Goal: Information Seeking & Learning: Learn about a topic

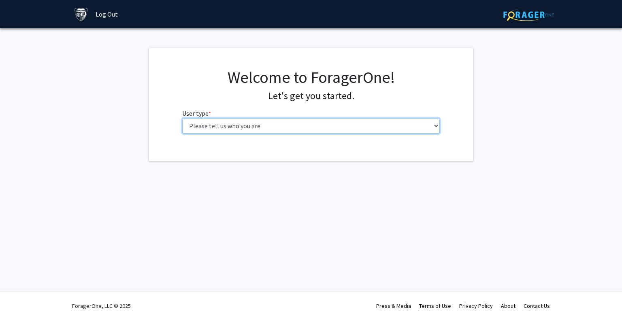
click at [246, 130] on select "Please tell us who you are Undergraduate Student Master's Student Doctoral Cand…" at bounding box center [311, 125] width 258 height 15
select select "1: undergrad"
click at [182, 118] on select "Please tell us who you are Undergraduate Student Master's Student Doctoral Cand…" at bounding box center [311, 125] width 258 height 15
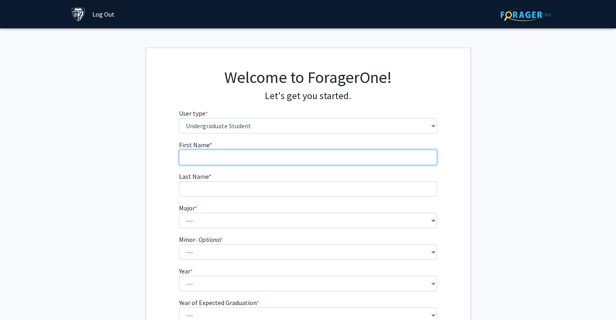
click at [239, 160] on input "First Name * required" at bounding box center [308, 157] width 258 height 15
type input "[PERSON_NAME]"
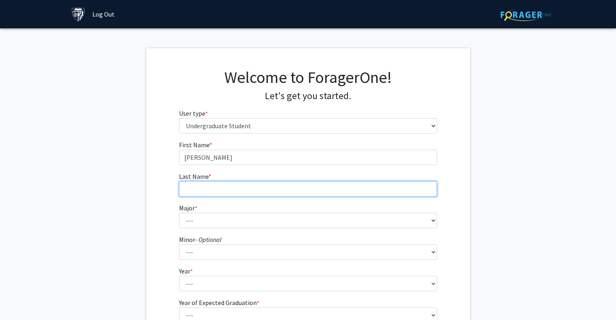
type input "Sahoo"
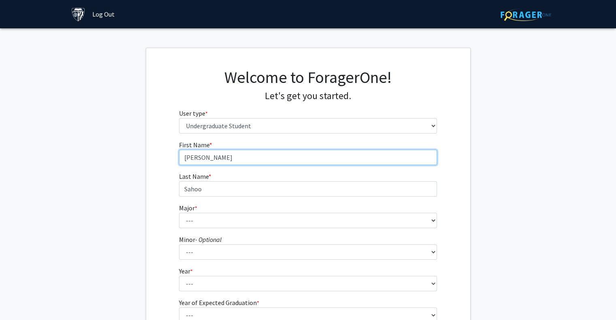
scroll to position [3, 0]
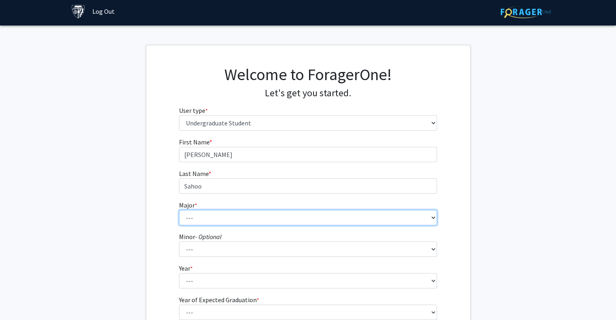
click at [222, 224] on select "--- Africana Studies Anthropology Applied Mathematics & Statistics Archaeology …" at bounding box center [308, 217] width 258 height 15
select select "9: 24"
click at [179, 210] on select "--- Africana Studies Anthropology Applied Mathematics & Statistics Archaeology …" at bounding box center [308, 217] width 258 height 15
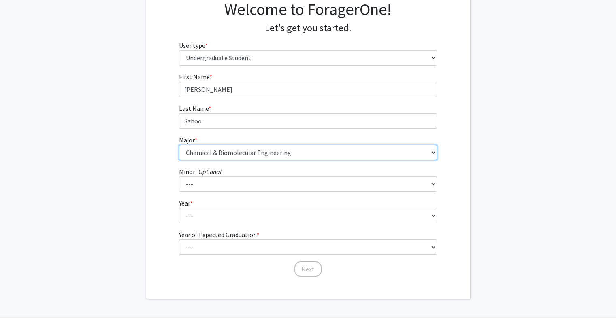
scroll to position [70, 0]
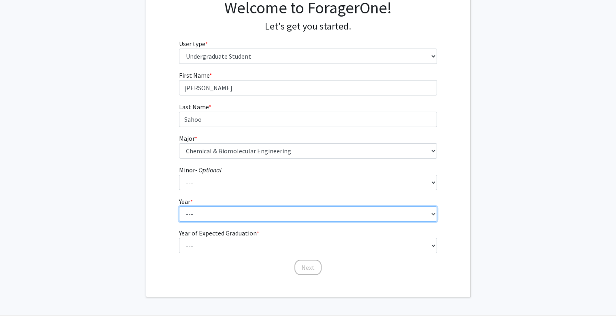
click at [239, 209] on select "--- First-year Sophomore Junior Senior Postbaccalaureate Certificate" at bounding box center [308, 214] width 258 height 15
select select "1: first-year"
click at [179, 207] on select "--- First-year Sophomore Junior Senior Postbaccalaureate Certificate" at bounding box center [308, 214] width 258 height 15
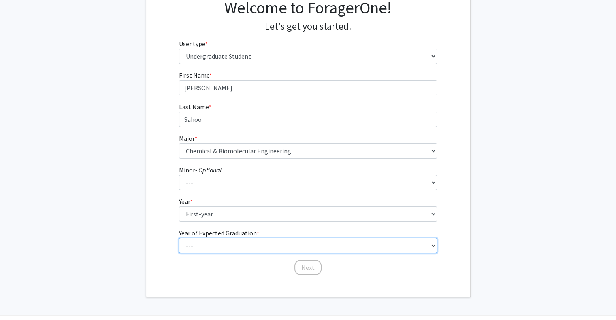
click at [218, 245] on select "--- 2025 2026 2027 2028 2029 2030 2031 2032 2033 2034" at bounding box center [308, 245] width 258 height 15
select select "5: 2029"
click at [179, 238] on select "--- 2025 2026 2027 2028 2029 2030 2031 2032 2033 2034" at bounding box center [308, 245] width 258 height 15
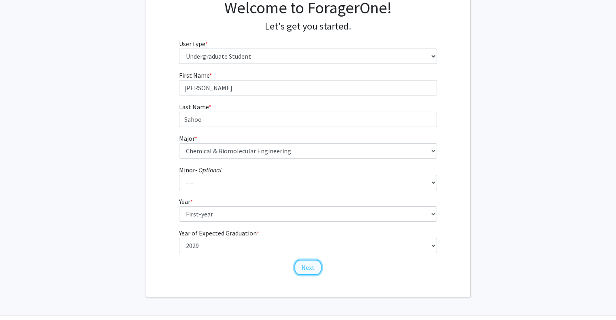
click at [305, 270] on button "Next" at bounding box center [308, 267] width 27 height 15
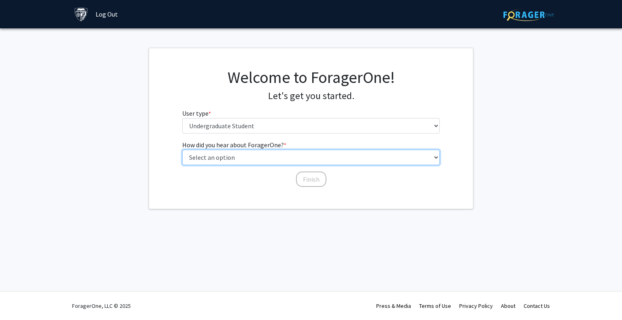
click at [305, 162] on select "Select an option Peer/student recommendation Faculty/staff recommendation Unive…" at bounding box center [311, 157] width 258 height 15
select select "2: faculty_recommendation"
click at [182, 150] on select "Select an option Peer/student recommendation Faculty/staff recommendation Unive…" at bounding box center [311, 157] width 258 height 15
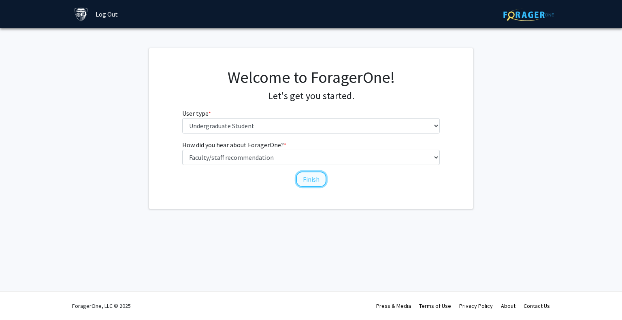
click at [305, 179] on button "Finish" at bounding box center [311, 179] width 30 height 15
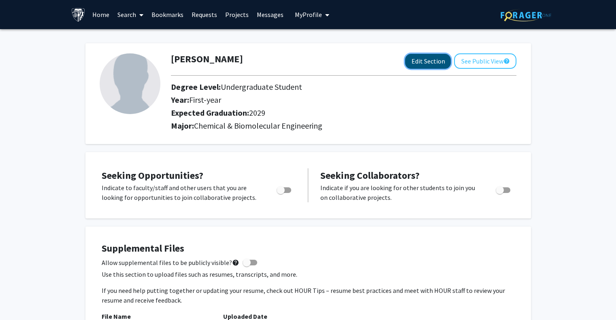
click at [430, 62] on button "Edit Section" at bounding box center [428, 61] width 46 height 15
select select "first-year"
select select "2029"
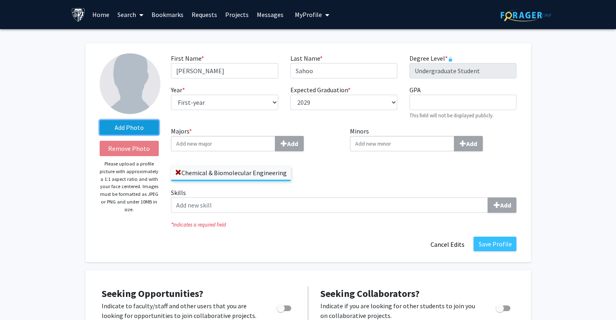
click at [143, 130] on label "Add Photo" at bounding box center [130, 127] width 60 height 15
click at [0, 0] on input "Add Photo" at bounding box center [0, 0] width 0 height 0
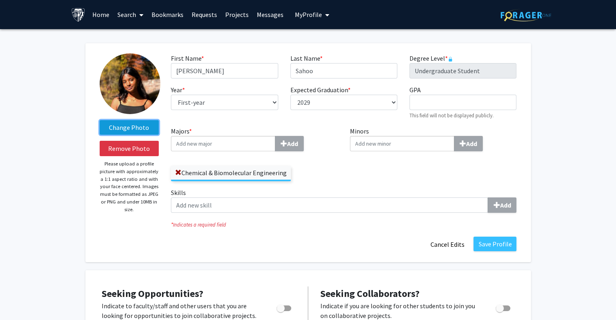
click at [132, 126] on label "Change Photo" at bounding box center [130, 127] width 60 height 15
click at [0, 0] on input "Change Photo" at bounding box center [0, 0] width 0 height 0
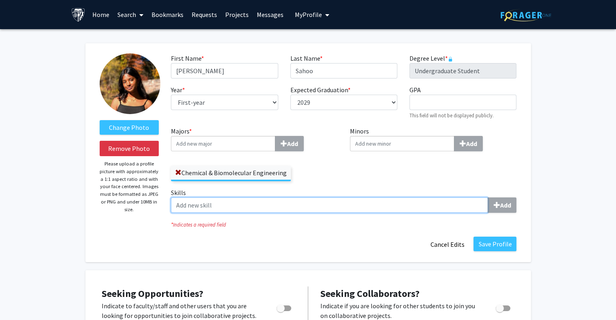
click at [207, 203] on input "Skills Add" at bounding box center [329, 205] width 317 height 15
type input "Python"
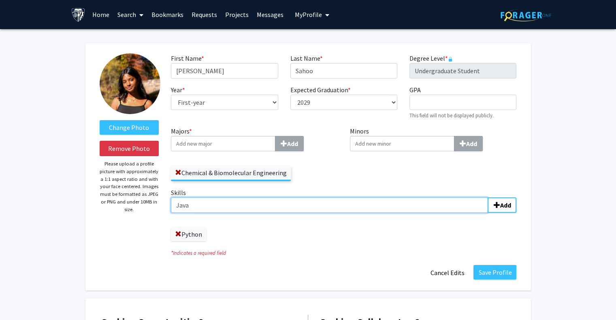
type input "Java"
type input "HTML"
type input "CSS"
type input "Dissection"
type input "Cryosectioning"
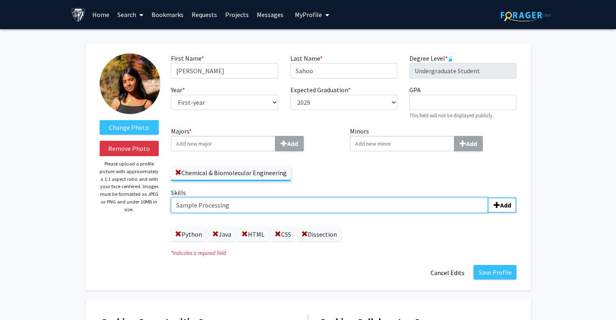
type input "Sample Processing"
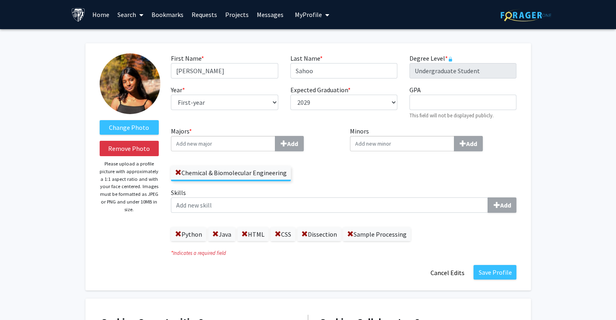
click at [131, 14] on link "Search" at bounding box center [130, 14] width 34 height 28
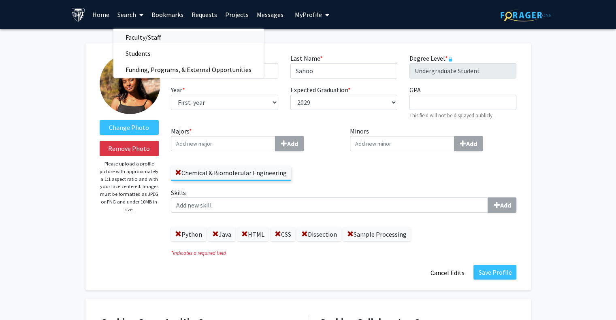
click at [151, 40] on span "Faculty/Staff" at bounding box center [143, 37] width 60 height 16
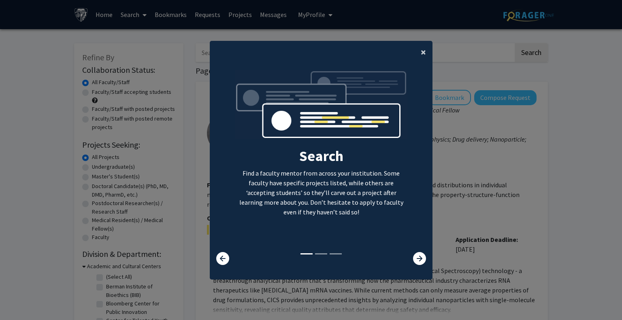
click at [423, 49] on span "×" at bounding box center [423, 52] width 5 height 13
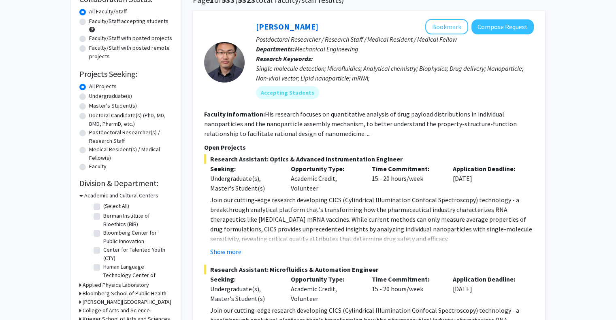
scroll to position [73, 0]
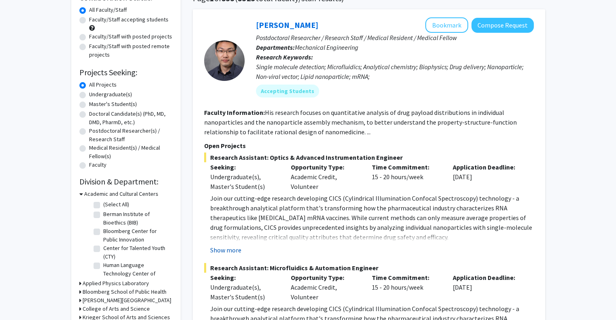
click at [231, 252] on button "Show more" at bounding box center [225, 251] width 31 height 10
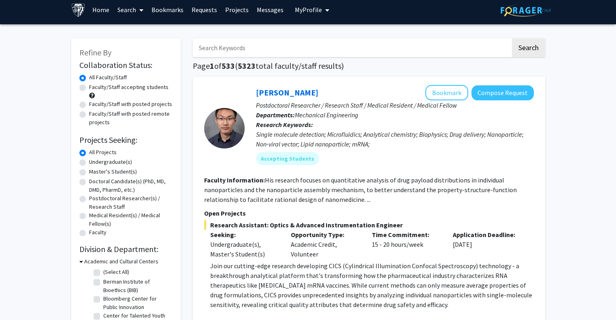
scroll to position [0, 0]
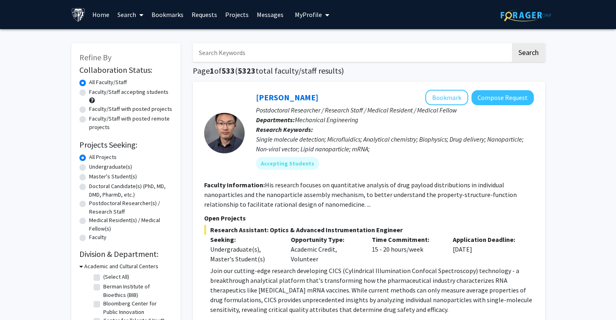
click at [107, 165] on label "Undergraduate(s)" at bounding box center [110, 167] width 43 height 9
click at [94, 165] on input "Undergraduate(s)" at bounding box center [91, 165] width 5 height 5
radio input "true"
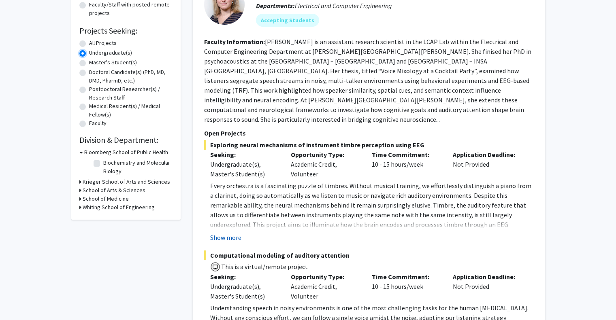
scroll to position [113, 0]
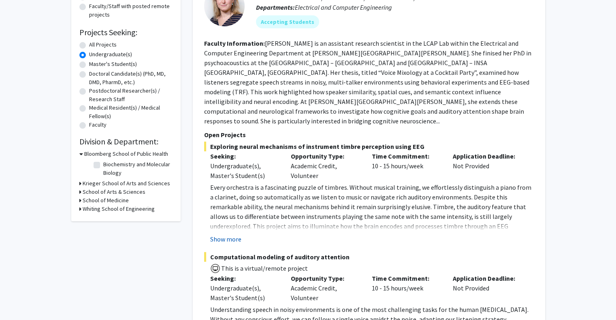
click at [235, 235] on button "Show more" at bounding box center [225, 240] width 31 height 10
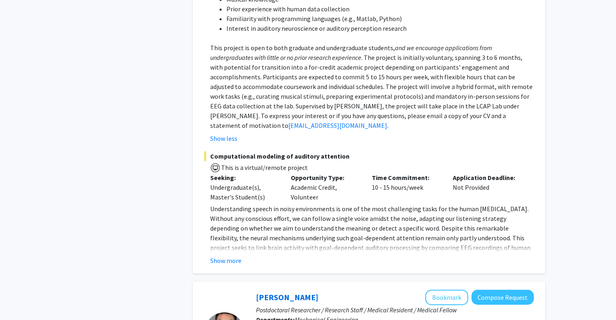
scroll to position [468, 0]
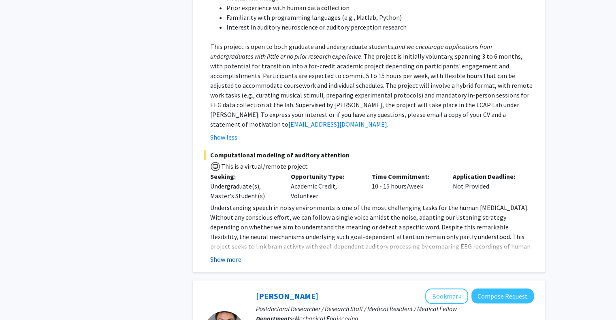
click at [229, 255] on button "Show more" at bounding box center [225, 260] width 31 height 10
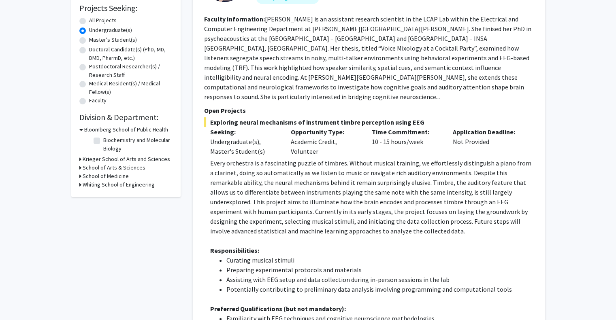
scroll to position [0, 0]
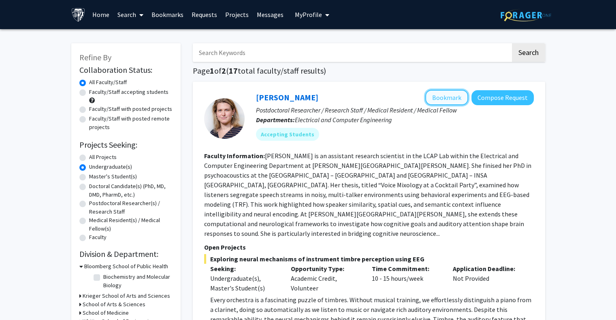
click at [440, 99] on button "Bookmark" at bounding box center [446, 97] width 43 height 15
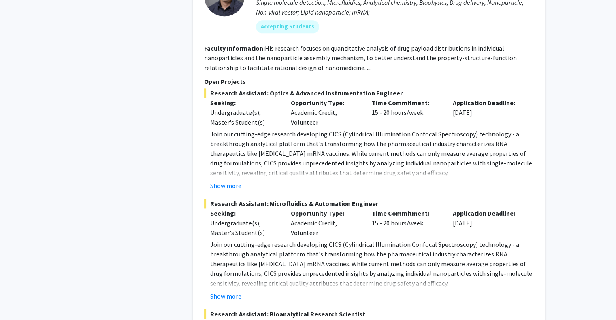
scroll to position [1074, 0]
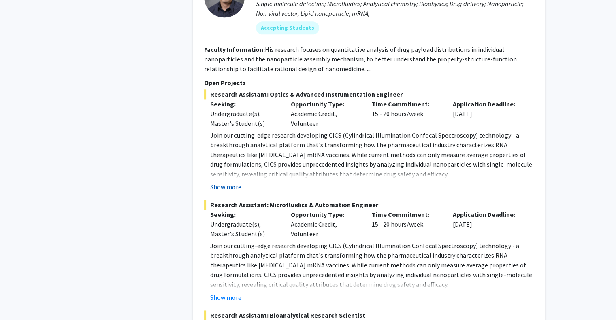
click at [226, 182] on button "Show more" at bounding box center [225, 187] width 31 height 10
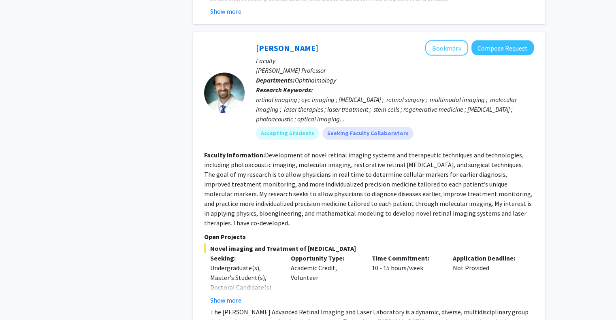
scroll to position [1744, 0]
click at [226, 296] on button "Show more" at bounding box center [225, 301] width 31 height 10
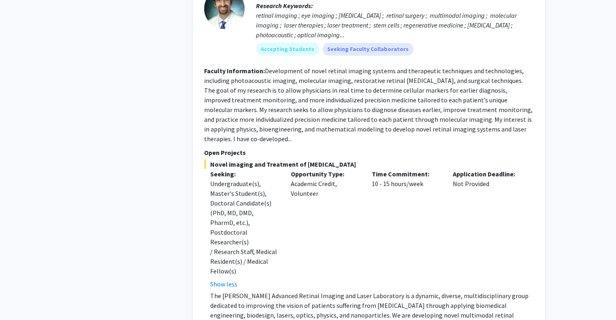
scroll to position [1829, 0]
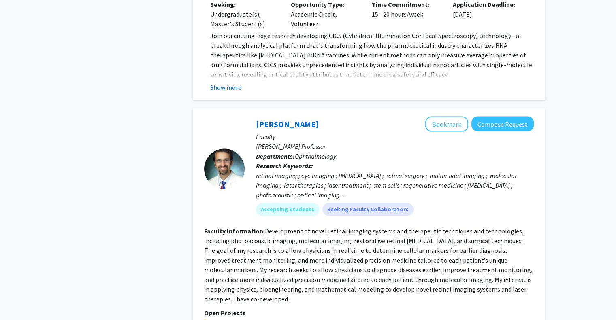
scroll to position [1664, 0]
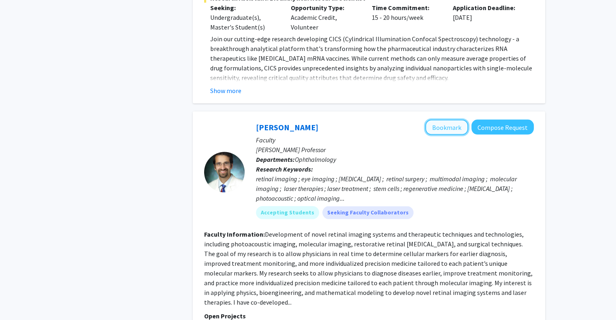
click at [457, 120] on button "Bookmark" at bounding box center [446, 127] width 43 height 15
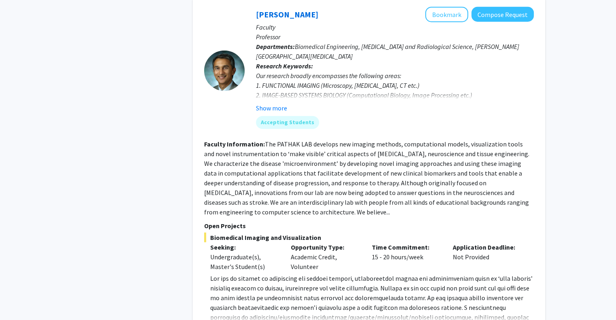
scroll to position [2228, 0]
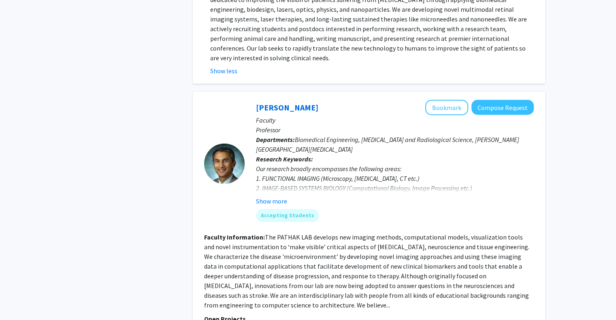
scroll to position [2126, 0]
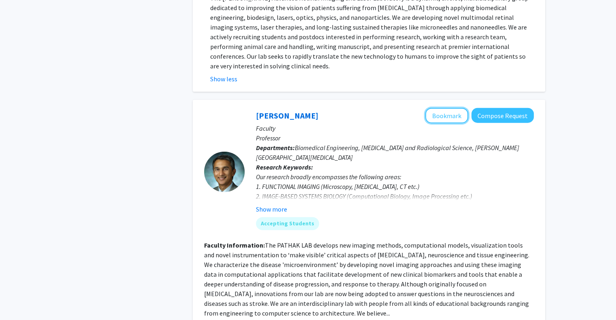
click at [448, 108] on button "Bookmark" at bounding box center [446, 115] width 43 height 15
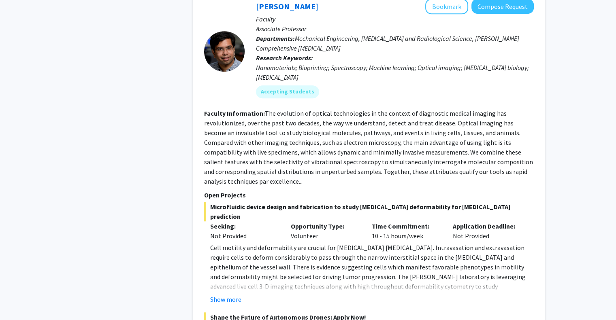
scroll to position [3590, 0]
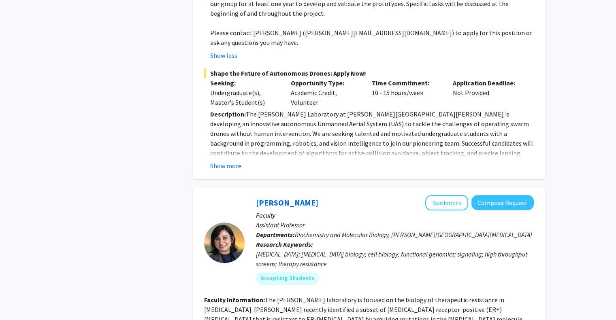
scroll to position [3982, 0]
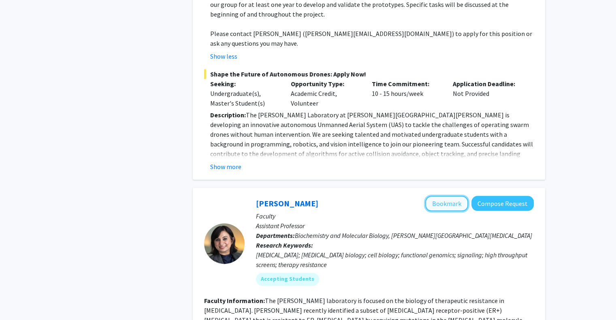
click at [446, 196] on button "Bookmark" at bounding box center [446, 203] width 43 height 15
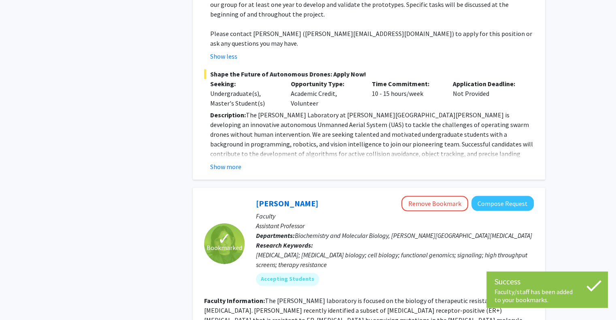
scroll to position [4027, 0]
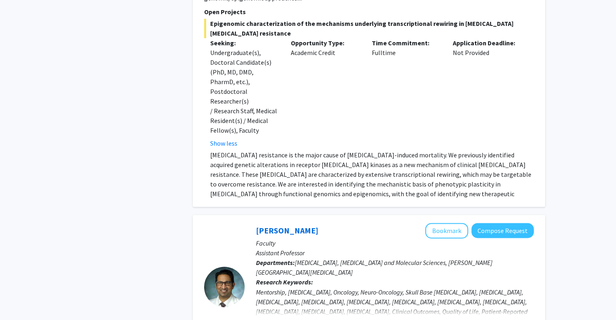
scroll to position [4333, 0]
click at [442, 224] on button "Bookmark" at bounding box center [446, 231] width 43 height 15
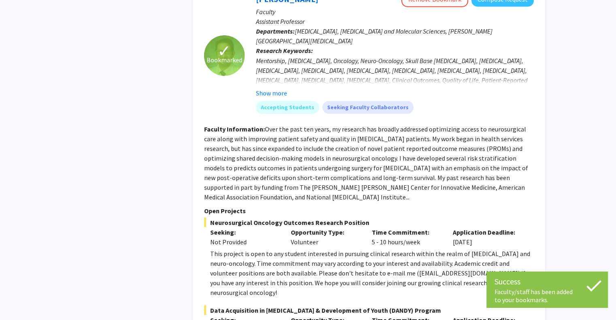
scroll to position [4570, 0]
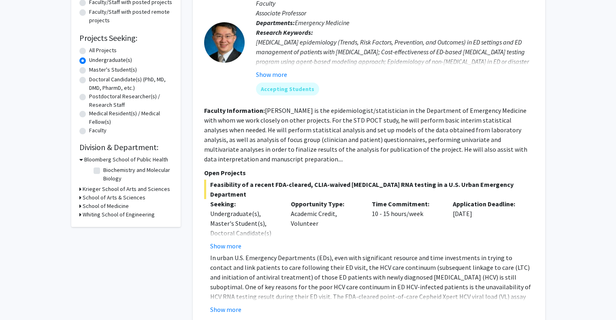
scroll to position [108, 0]
click at [228, 241] on button "Show more" at bounding box center [225, 246] width 31 height 10
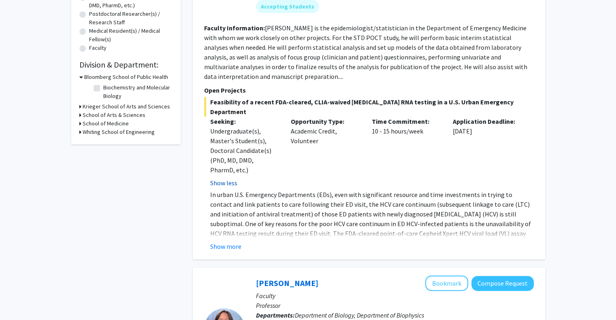
scroll to position [190, 0]
click at [227, 241] on button "Show more" at bounding box center [225, 246] width 31 height 10
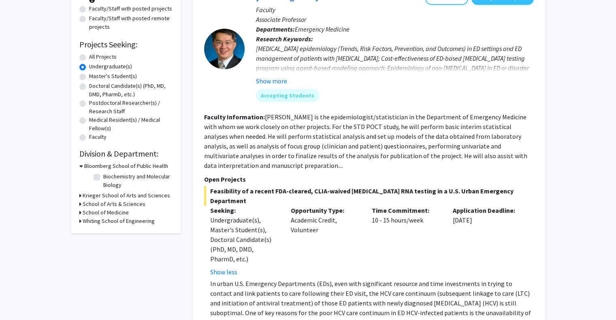
scroll to position [0, 0]
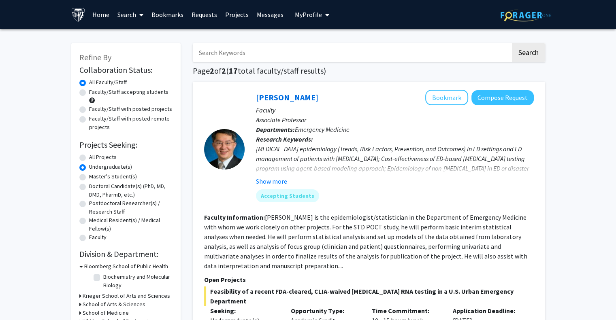
click at [450, 105] on p "Faculty" at bounding box center [395, 110] width 278 height 10
click at [443, 100] on button "Bookmark" at bounding box center [446, 97] width 43 height 15
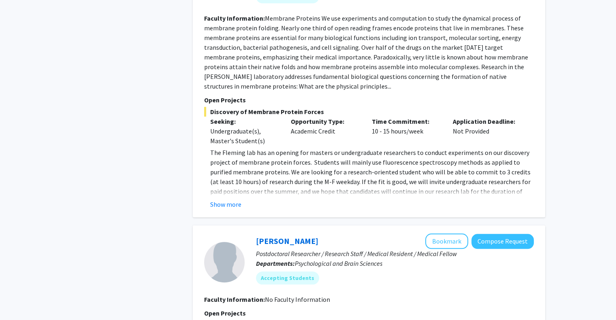
scroll to position [680, 0]
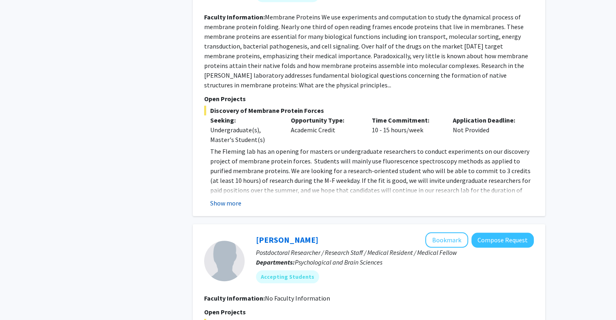
click at [230, 199] on button "Show more" at bounding box center [225, 204] width 31 height 10
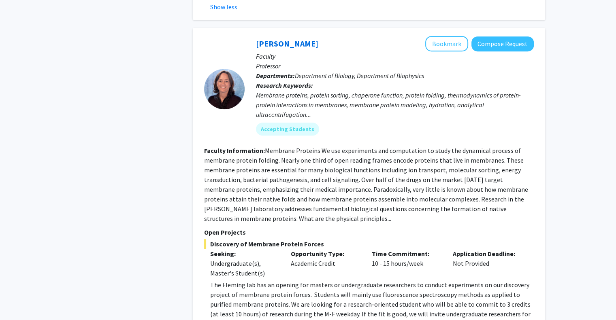
scroll to position [546, 0]
click at [454, 36] on button "Bookmark" at bounding box center [446, 43] width 43 height 15
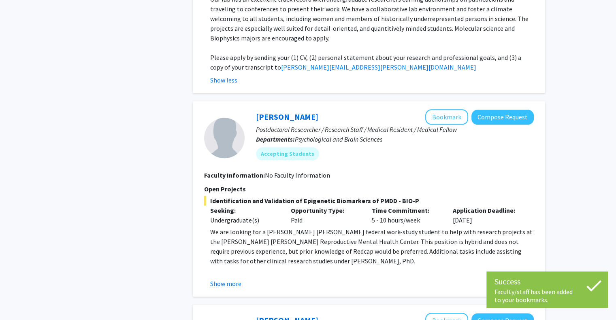
scroll to position [910, 0]
click at [233, 279] on button "Show more" at bounding box center [225, 284] width 31 height 10
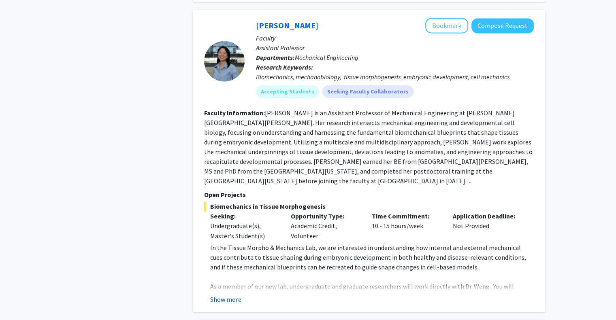
scroll to position [1303, 0]
click at [224, 294] on button "Show more" at bounding box center [225, 299] width 31 height 10
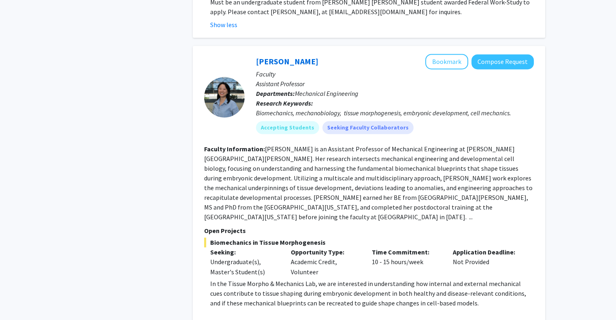
scroll to position [1266, 0]
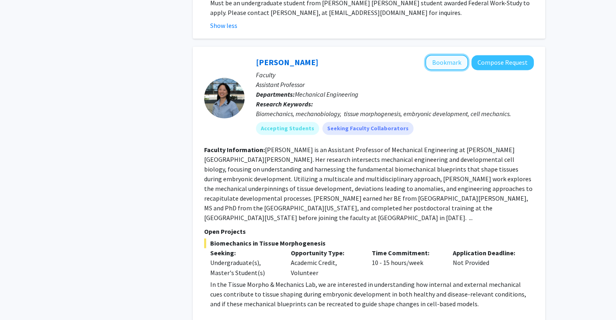
click at [455, 55] on button "Bookmark" at bounding box center [446, 62] width 43 height 15
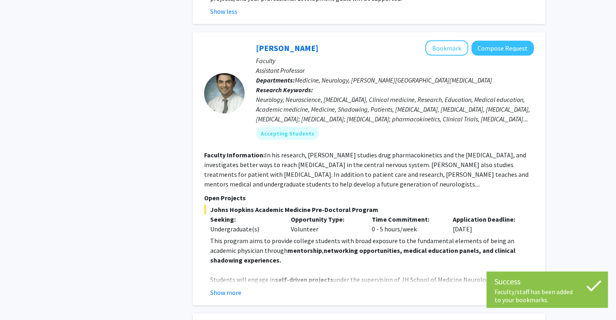
scroll to position [1855, 0]
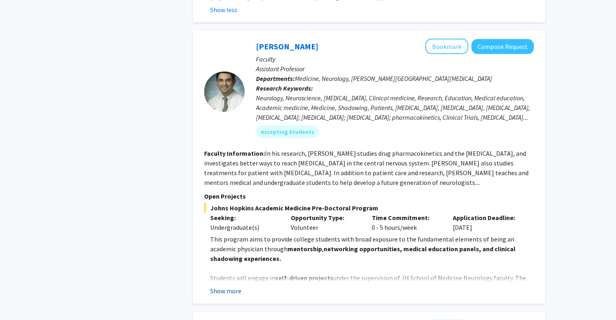
click at [233, 286] on button "Show more" at bounding box center [225, 291] width 31 height 10
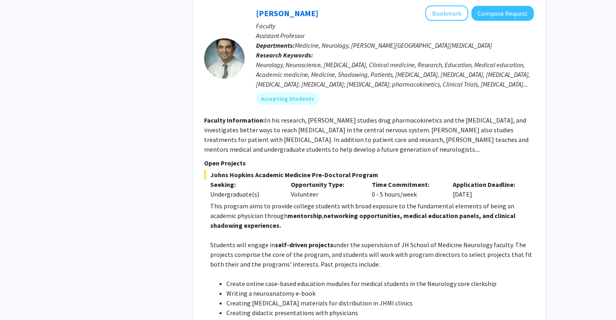
scroll to position [1791, 0]
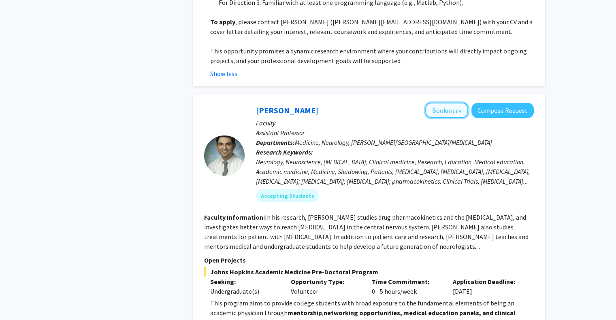
click at [451, 103] on button "Bookmark" at bounding box center [446, 110] width 43 height 15
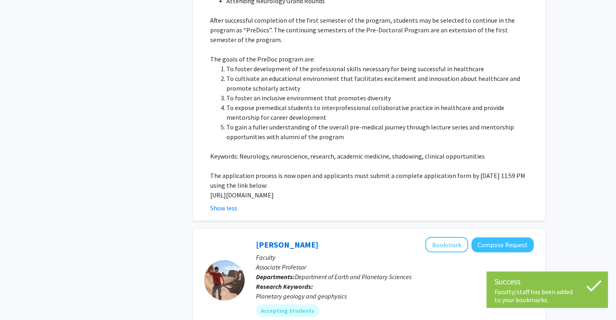
scroll to position [2279, 0]
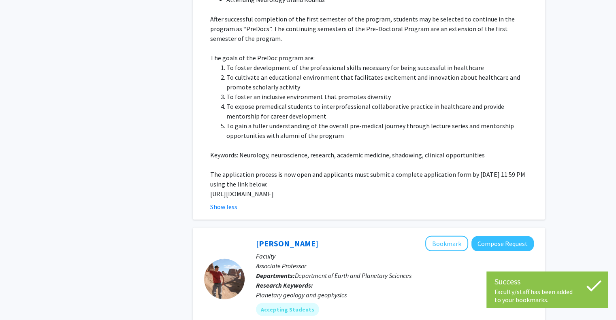
click at [267, 189] on p "[URL][DOMAIN_NAME]" at bounding box center [372, 194] width 324 height 10
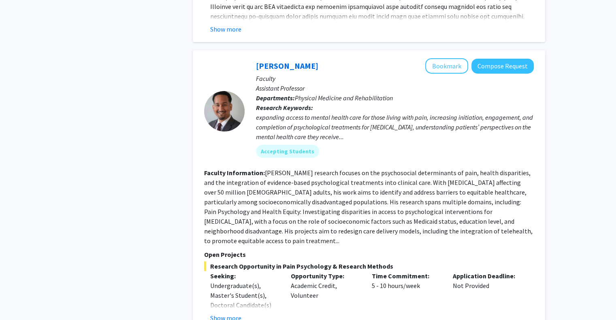
scroll to position [2808, 0]
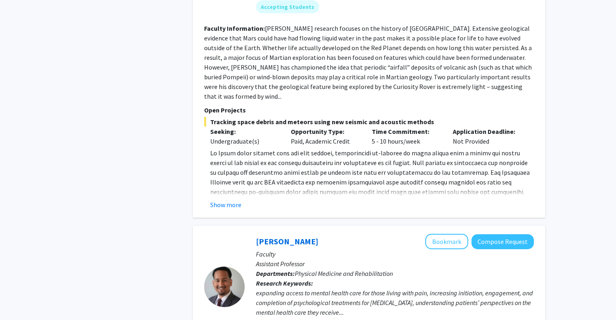
scroll to position [2572, 0]
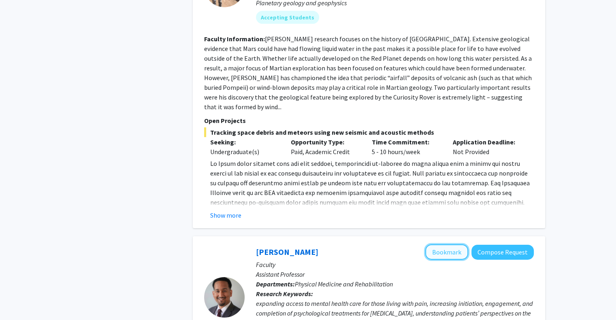
click at [437, 245] on button "Bookmark" at bounding box center [446, 252] width 43 height 15
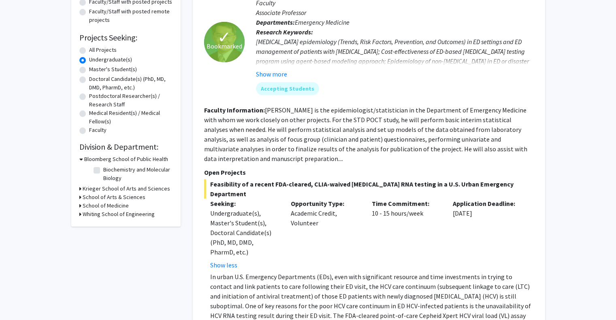
scroll to position [0, 0]
